Goal: Information Seeking & Learning: Learn about a topic

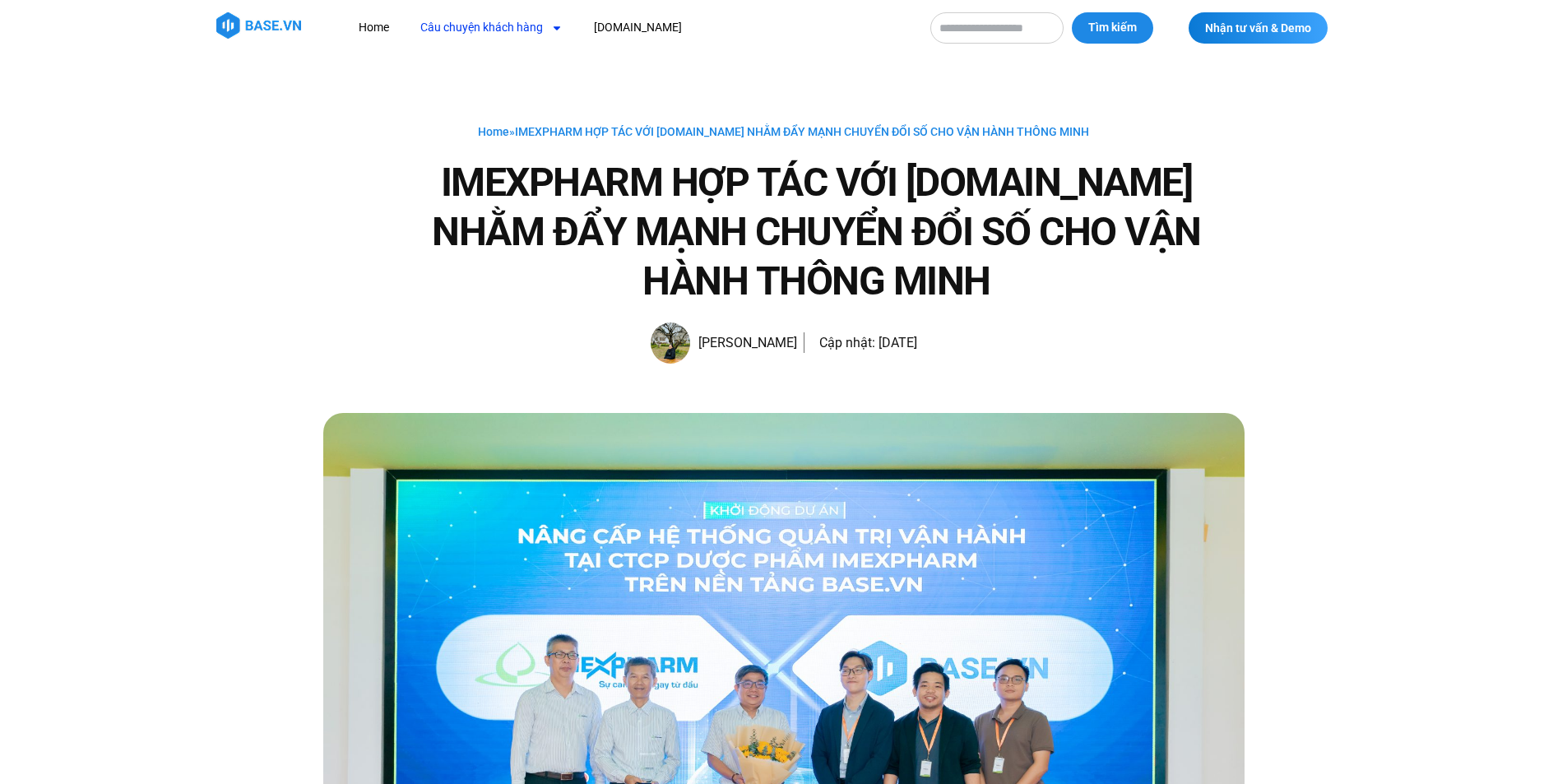
click at [481, 29] on link "Câu chuyện khách hàng" at bounding box center [491, 27] width 167 height 30
click at [445, 214] on link "Dược" at bounding box center [461, 213] width 107 height 38
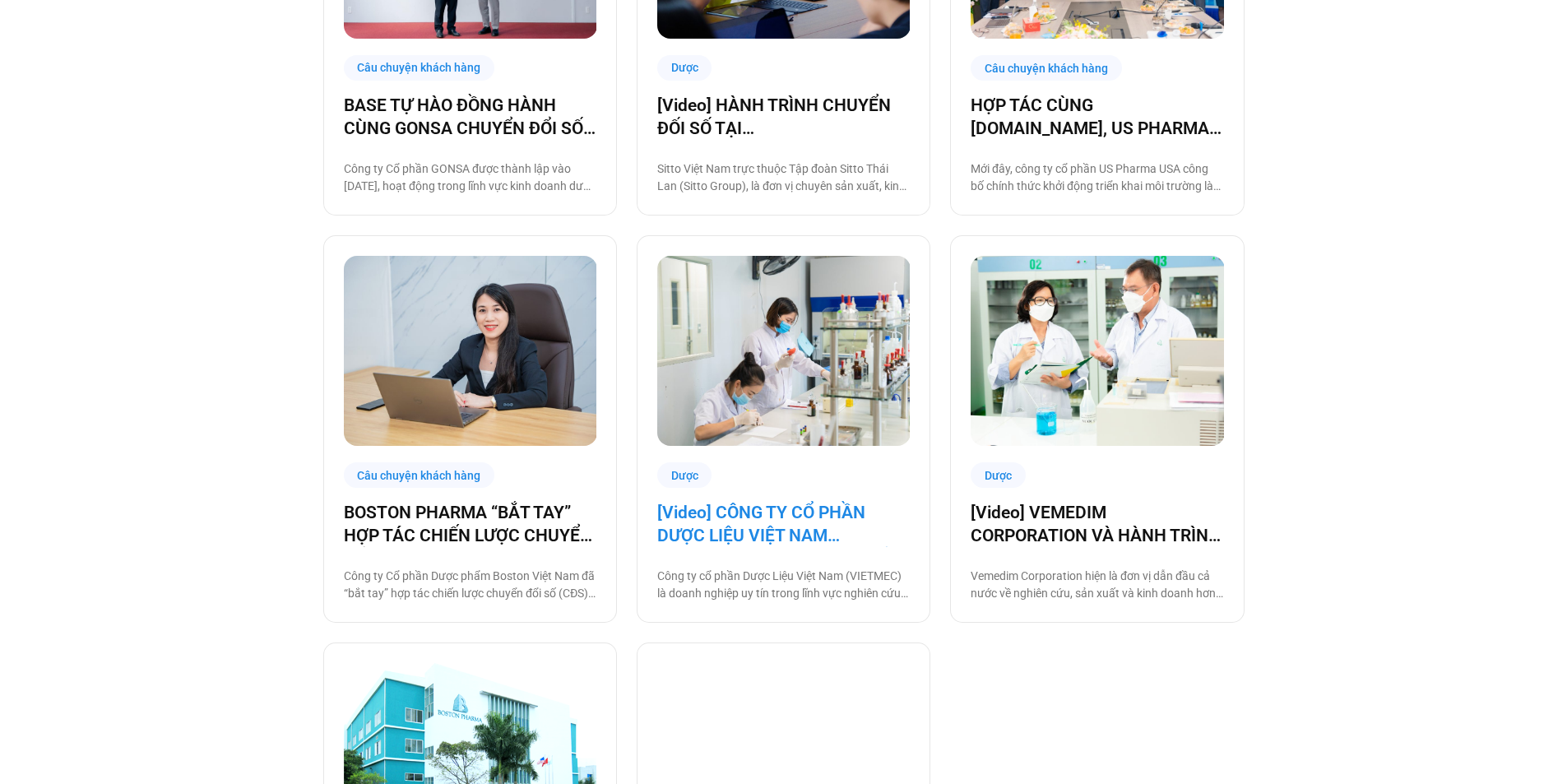
scroll to position [1535, 0]
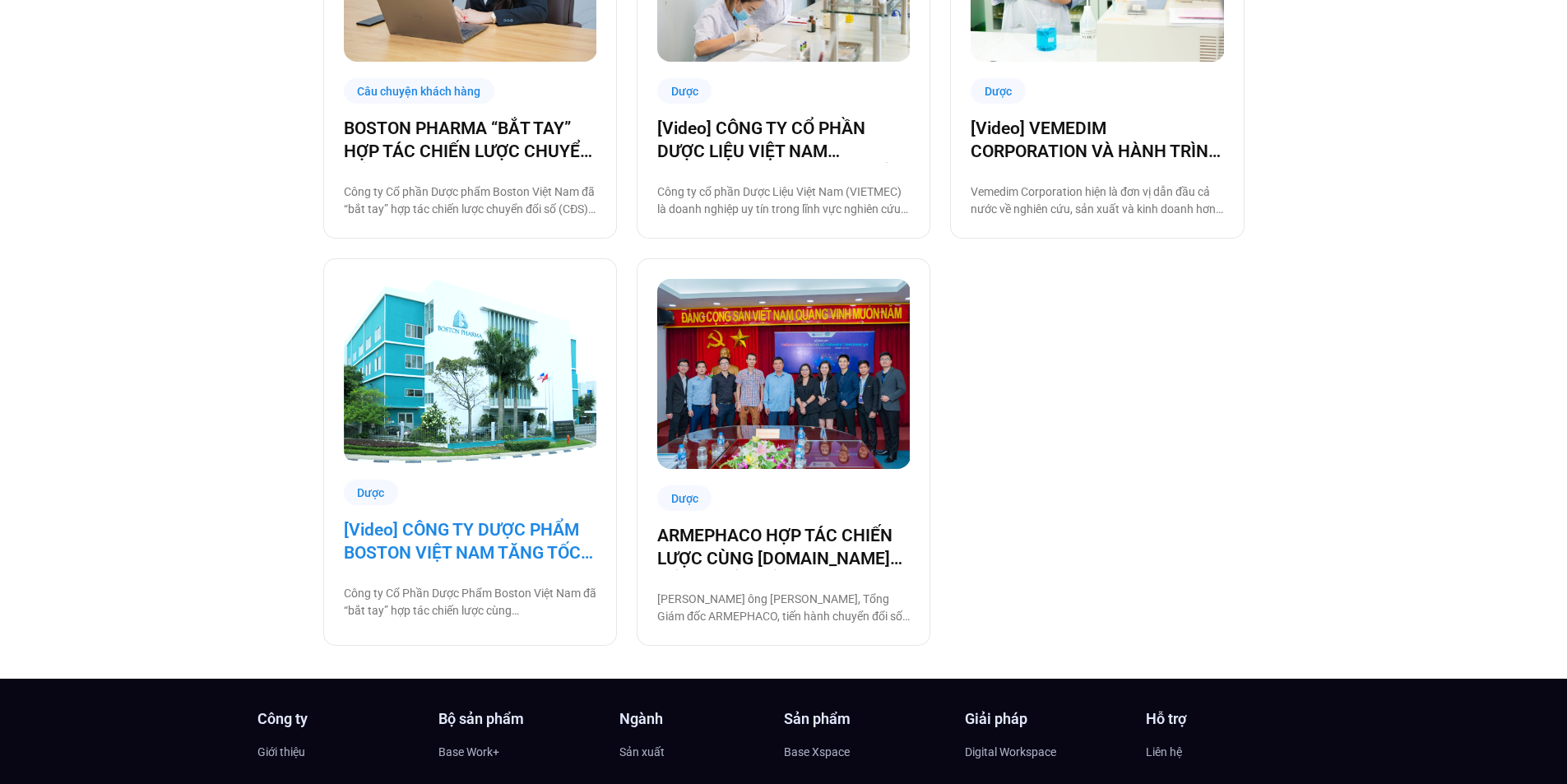
click at [442, 552] on link "[Video] CÔNG TY DƯỢC PHẨM BOSTON VIỆT NAM TĂNG TỐC VẬN HÀNH CÙNG BASE.VN" at bounding box center [470, 541] width 252 height 46
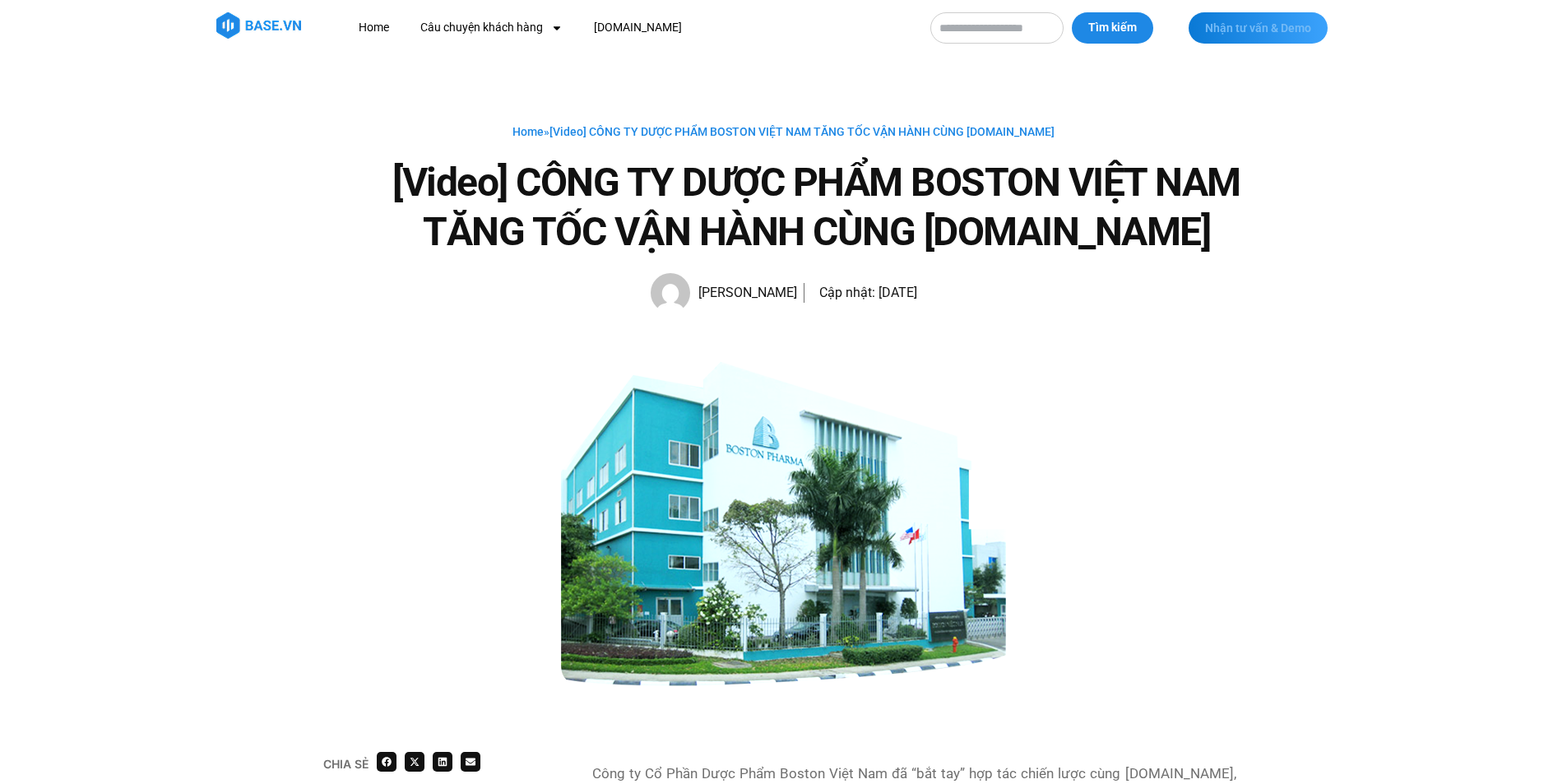
click at [1235, 31] on span "Nhận tư vấn & Demo" at bounding box center [1258, 28] width 106 height 11
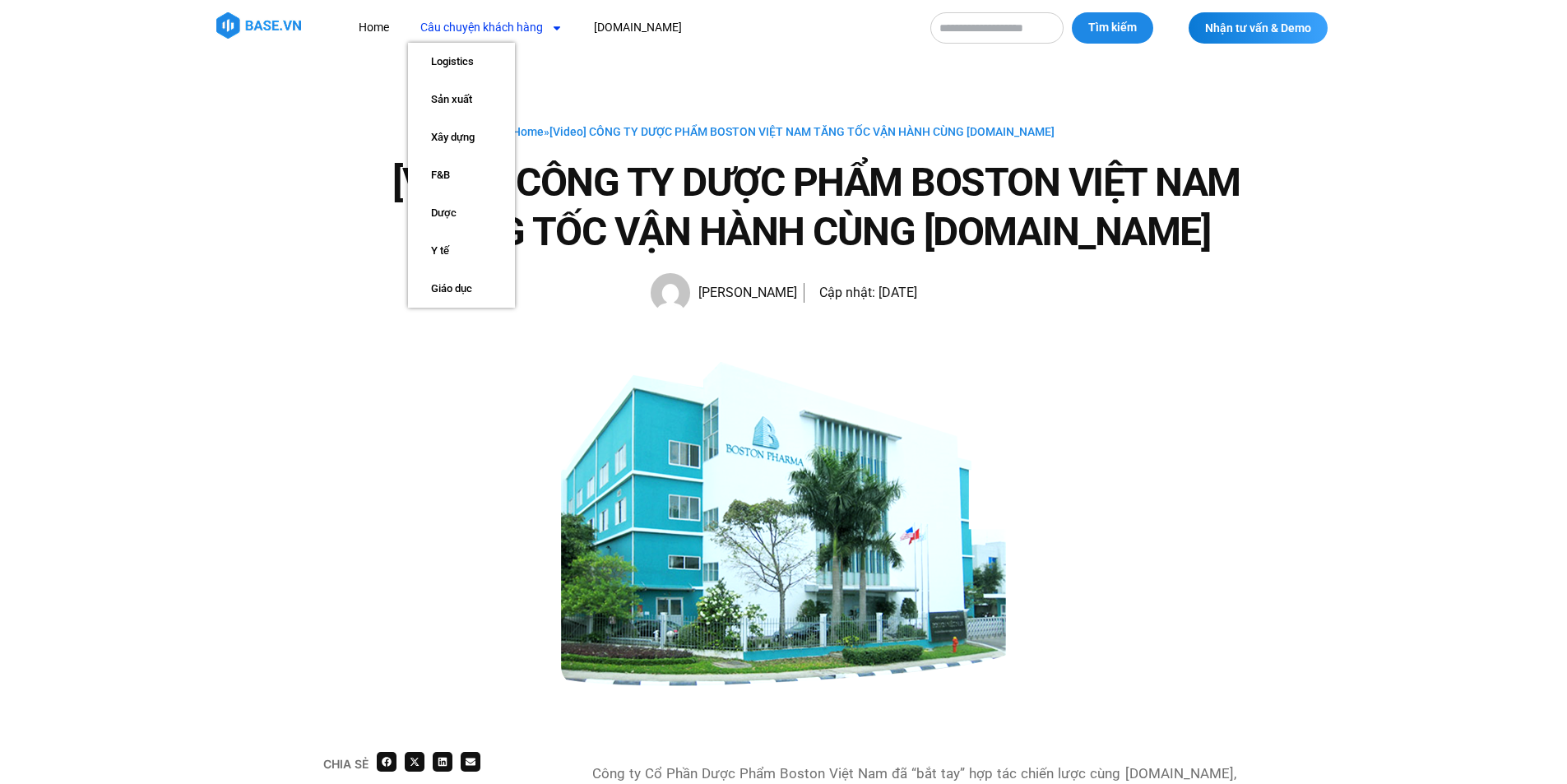
click at [474, 32] on link "Câu chuyện khách hàng" at bounding box center [491, 27] width 167 height 30
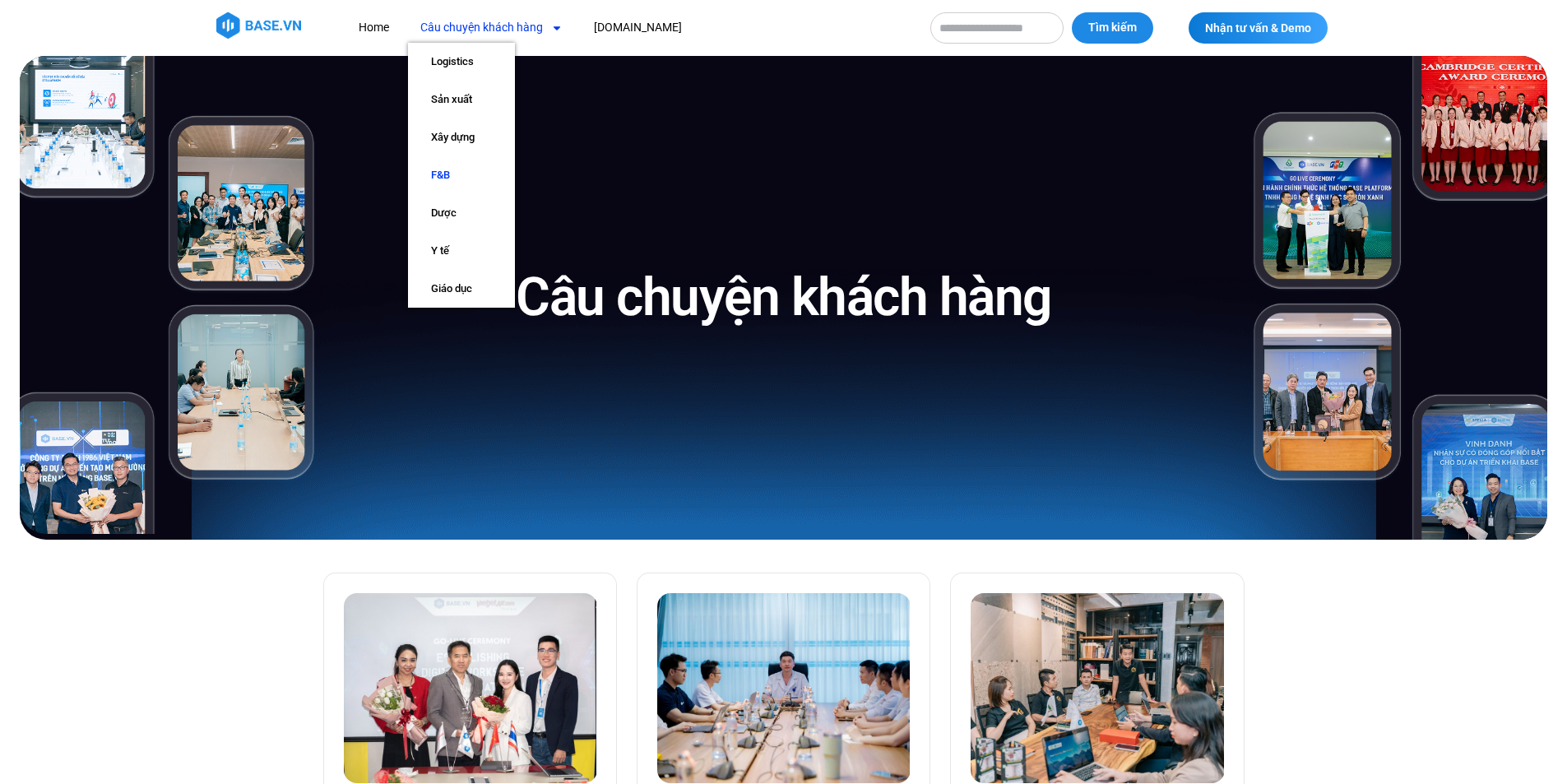
click at [476, 167] on link "F&B" at bounding box center [461, 175] width 107 height 38
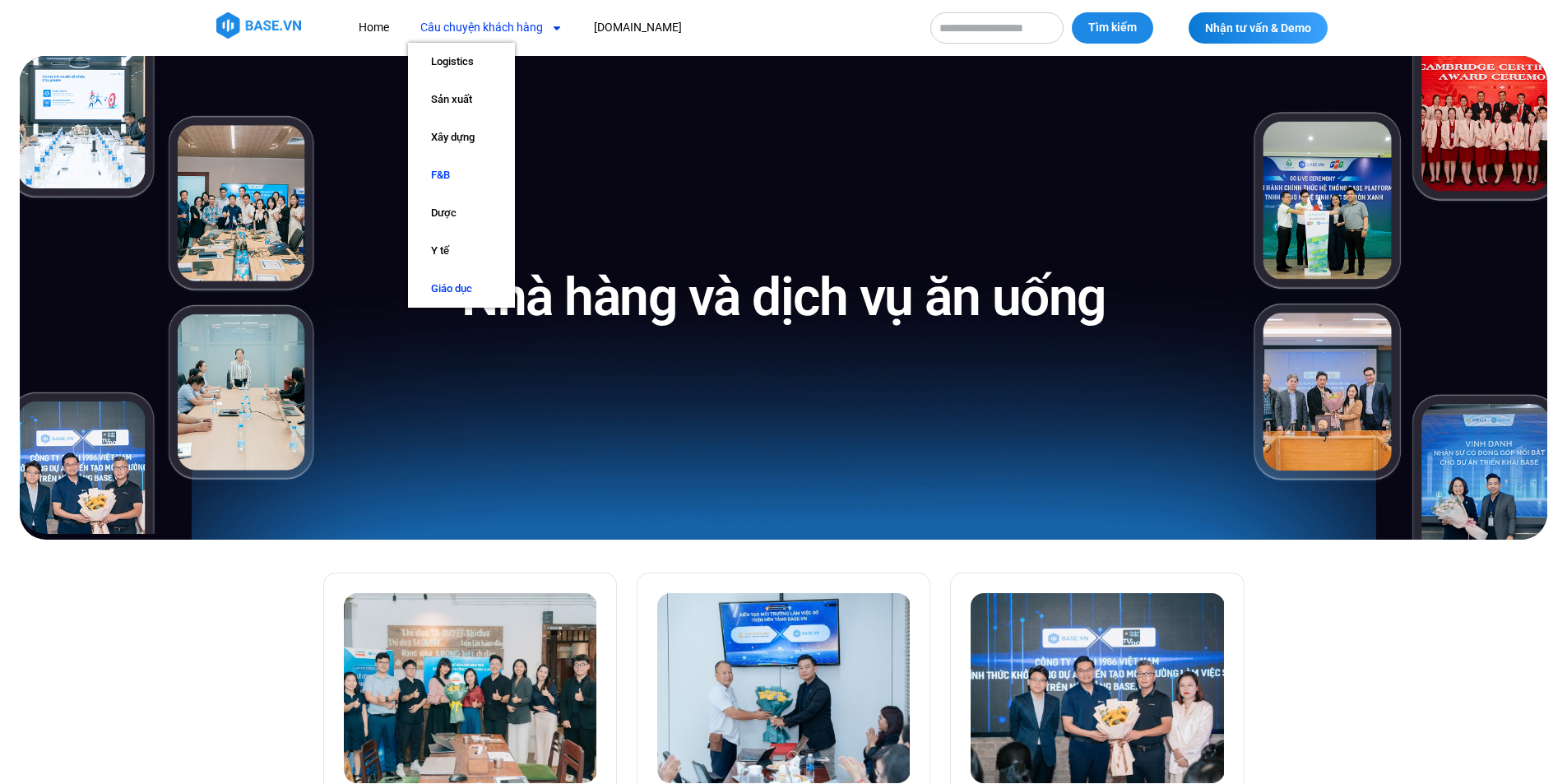
click at [458, 290] on link "Giáo dục" at bounding box center [461, 288] width 107 height 38
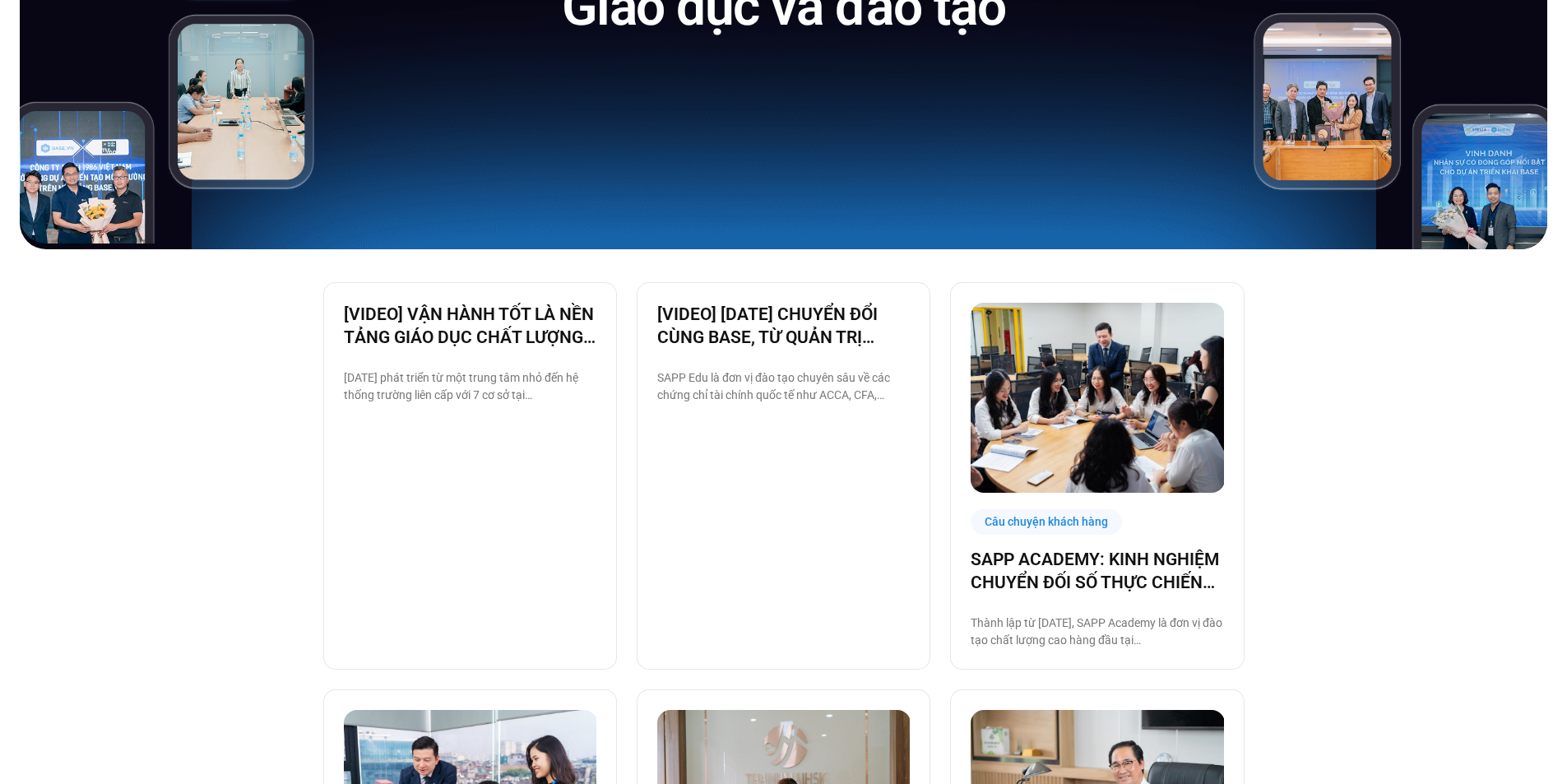
scroll to position [384, 0]
